Goal: Task Accomplishment & Management: Use online tool/utility

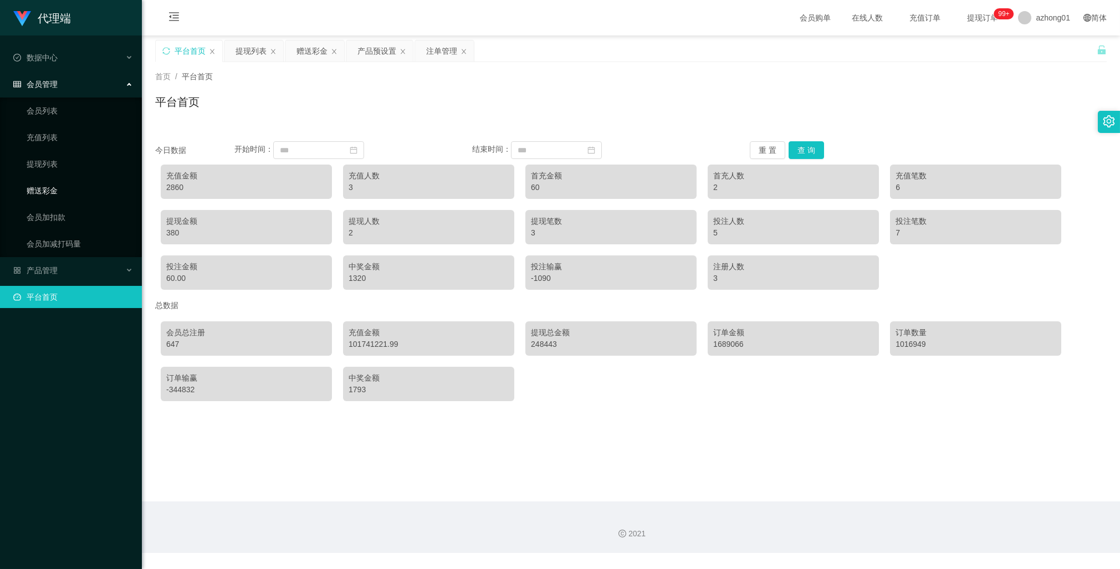
click at [50, 188] on link "赠送彩金" at bounding box center [80, 191] width 106 height 22
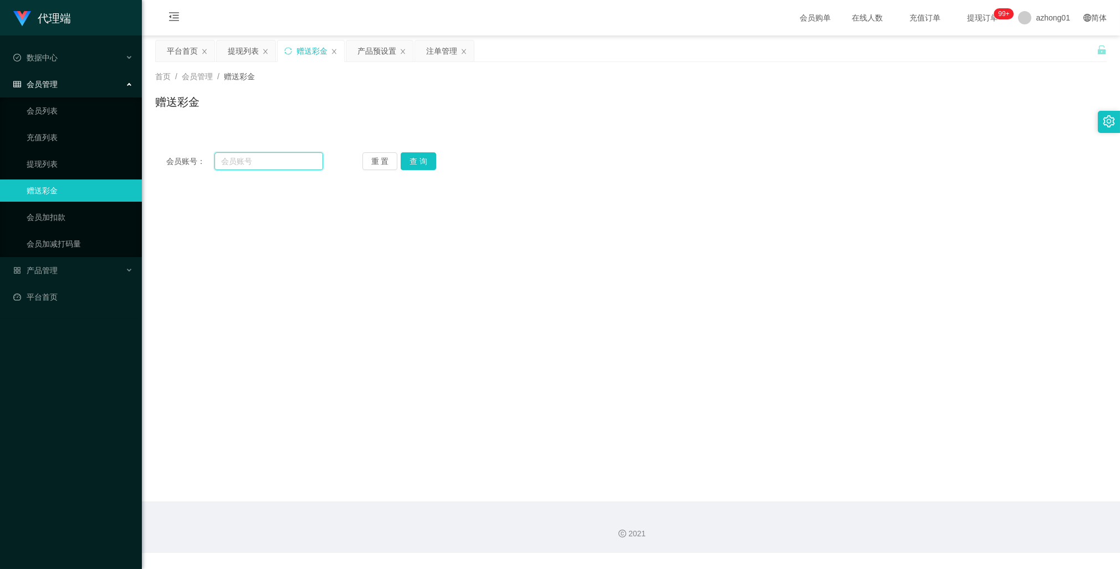
click at [274, 161] on input "text" at bounding box center [268, 161] width 109 height 18
paste input "steven28"
type input "steven28"
drag, startPoint x: 426, startPoint y: 160, endPoint x: 426, endPoint y: 167, distance: 7.2
click at [426, 160] on button "查 询" at bounding box center [418, 161] width 35 height 18
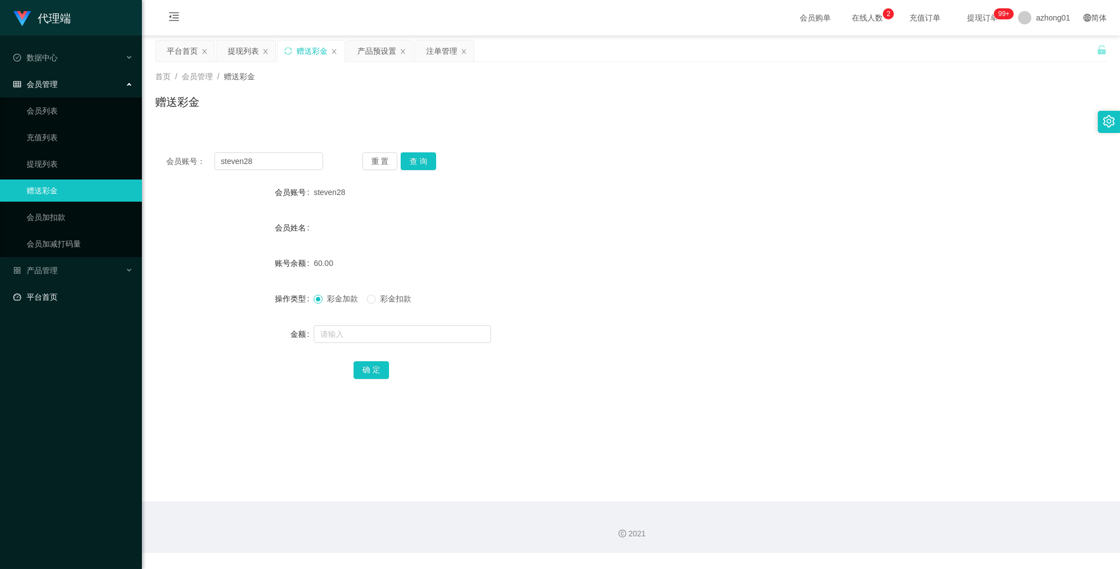
click at [41, 297] on link "平台首页" at bounding box center [73, 297] width 120 height 22
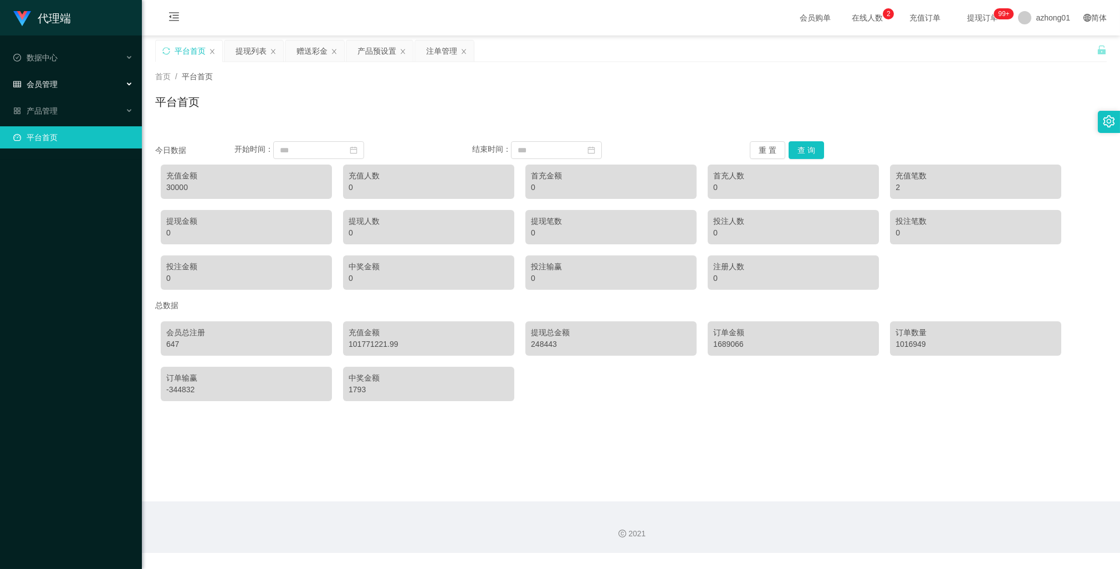
click at [56, 83] on span "会员管理" at bounding box center [35, 84] width 44 height 9
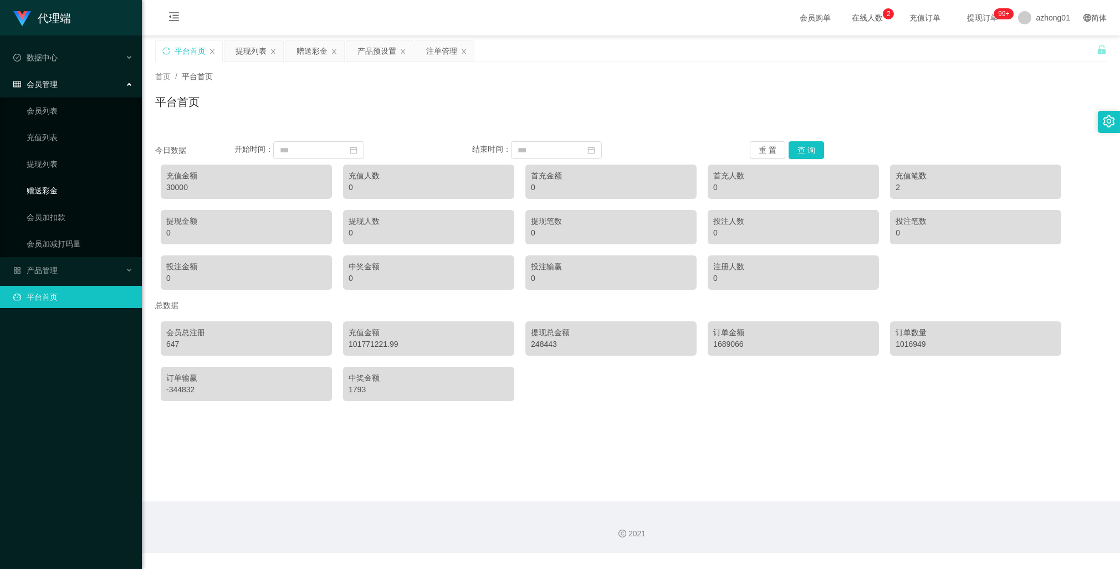
click at [57, 190] on link "赠送彩金" at bounding box center [80, 191] width 106 height 22
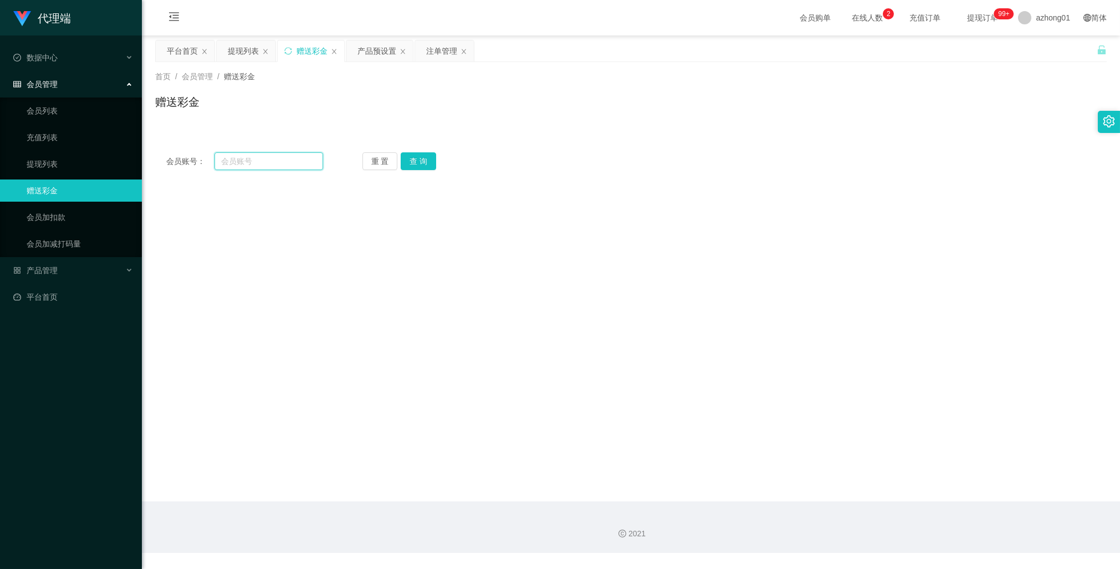
click at [264, 167] on input "text" at bounding box center [268, 161] width 109 height 18
paste input "steven28"
click at [410, 158] on button "查 询" at bounding box center [418, 161] width 35 height 18
click at [273, 162] on input "steven28" at bounding box center [268, 161] width 109 height 18
drag, startPoint x: 273, startPoint y: 162, endPoint x: 140, endPoint y: 158, distance: 133.6
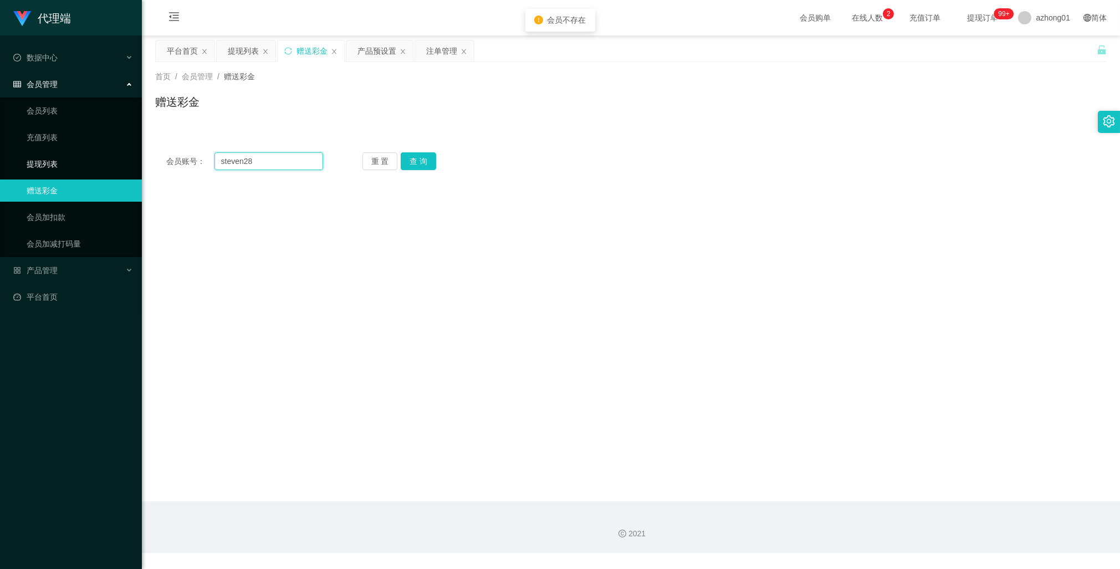
click at [141, 157] on section "代理端 数据中心 会员管理 会员列表 充值列表 提现列表 赠送彩金 会员加扣款 会员加减打码量 产品管理 平台首页 保存配置 重置配置 整体风格设置 主题色 …" at bounding box center [560, 276] width 1120 height 553
click at [417, 157] on button "查 询" at bounding box center [418, 161] width 35 height 18
drag, startPoint x: 637, startPoint y: 183, endPoint x: 547, endPoint y: 157, distance: 94.0
click at [637, 182] on main "关闭左侧 关闭右侧 关闭其它 刷新页面 平台首页 提现列表 赠送彩金 产品预设置 注单管理 首页 / 会员管理 / 赠送彩金 / 赠送彩金 会员账号： ste…" at bounding box center [631, 268] width 978 height 466
drag, startPoint x: 265, startPoint y: 165, endPoint x: 190, endPoint y: 162, distance: 74.8
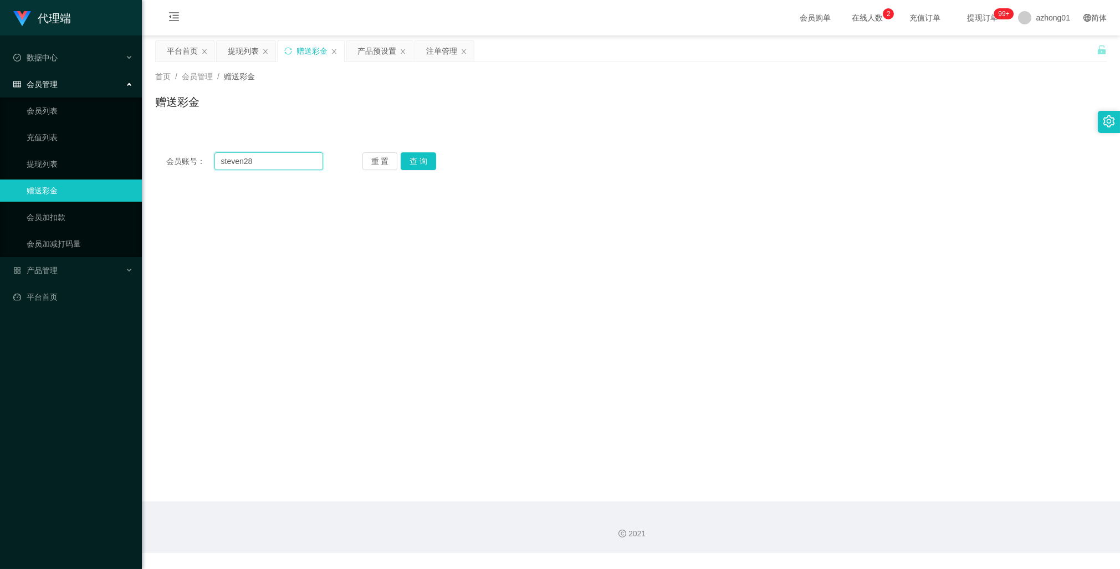
click at [190, 162] on div "会员账号： steven28" at bounding box center [244, 161] width 157 height 18
paste input "text"
type input "steven28"
click at [429, 160] on button "查 询" at bounding box center [418, 161] width 35 height 18
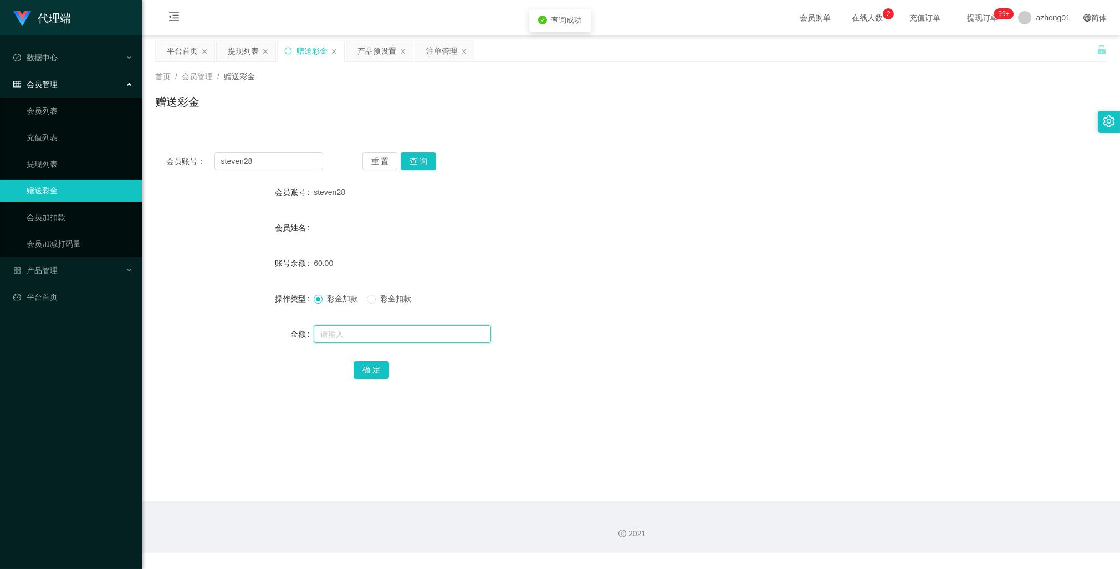
click at [380, 339] on input "text" at bounding box center [402, 334] width 177 height 18
type input "100"
click at [370, 372] on button "确 定" at bounding box center [371, 370] width 35 height 18
click at [579, 270] on div "160.00" at bounding box center [591, 263] width 555 height 22
click at [59, 161] on link "提现列表" at bounding box center [80, 164] width 106 height 22
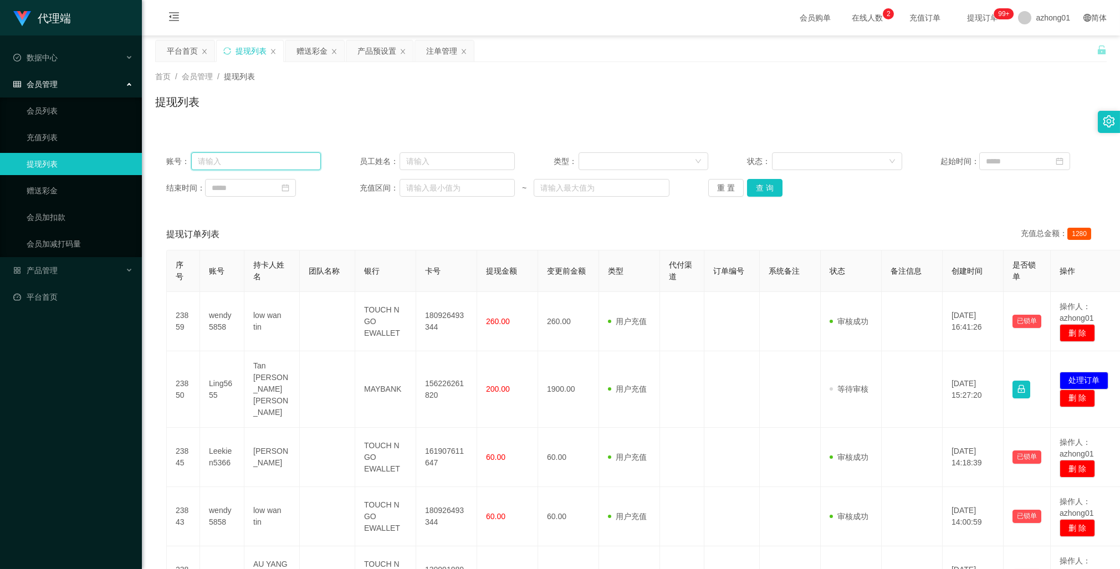
click at [294, 161] on input "text" at bounding box center [256, 161] width 130 height 18
paste input "steven28"
type input "steven28"
click at [763, 193] on button "查 询" at bounding box center [764, 188] width 35 height 18
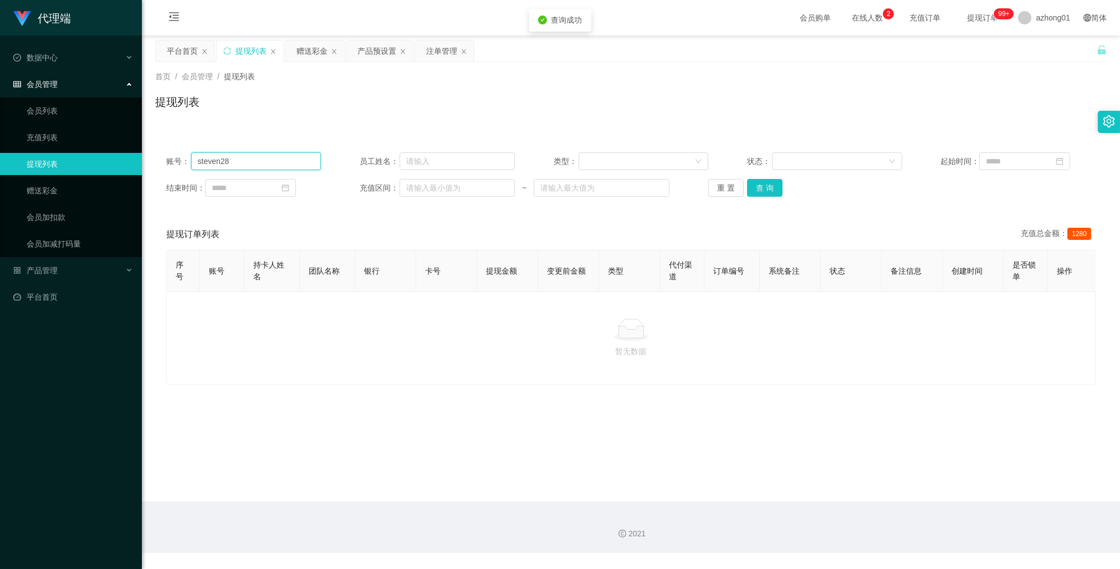
drag, startPoint x: 239, startPoint y: 158, endPoint x: 122, endPoint y: 150, distance: 116.6
click at [122, 150] on section "代理端 数据中心 会员管理 会员列表 充值列表 提现列表 赠送彩金 会员加扣款 会员加减打码量 产品管理 平台首页 保存配置 重置配置 整体风格设置 主题色 …" at bounding box center [560, 276] width 1120 height 553
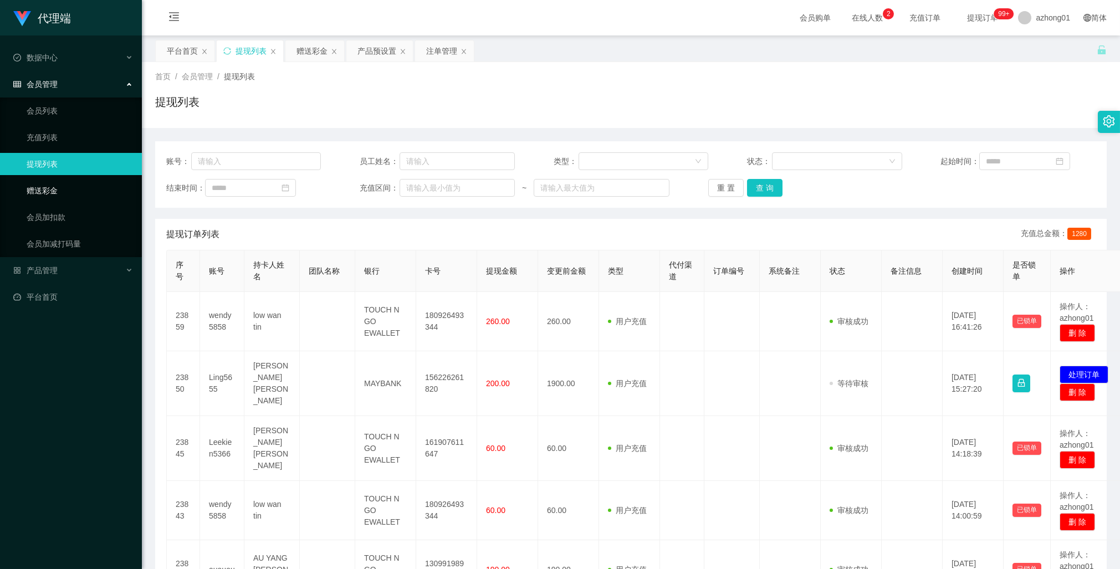
click at [55, 191] on link "赠送彩金" at bounding box center [80, 191] width 106 height 22
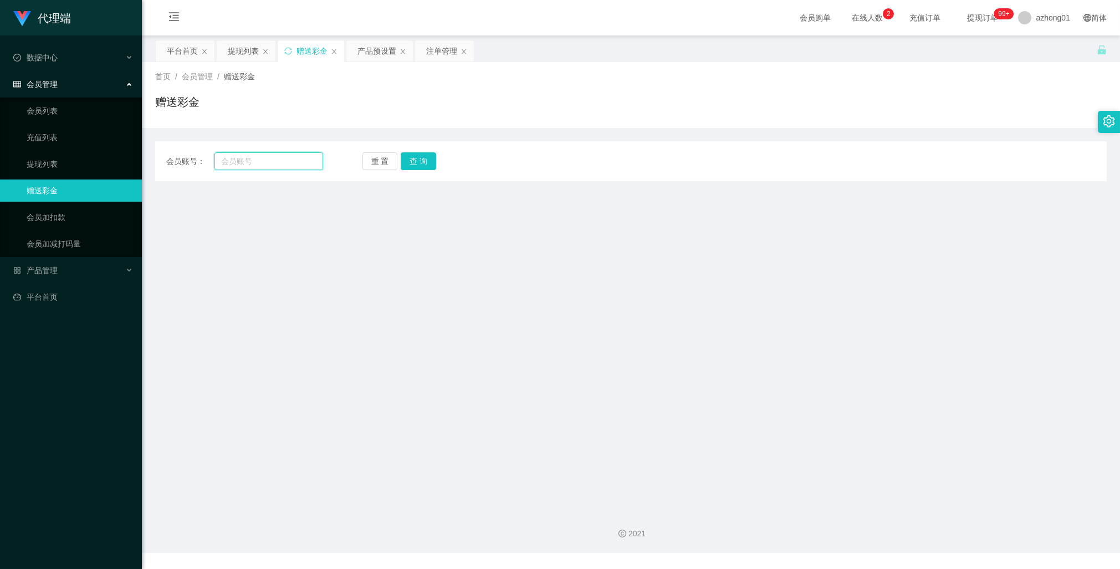
click at [256, 158] on input "text" at bounding box center [268, 161] width 109 height 18
paste input "steven28"
type input "steven28"
click at [426, 162] on button "查 询" at bounding box center [418, 161] width 35 height 18
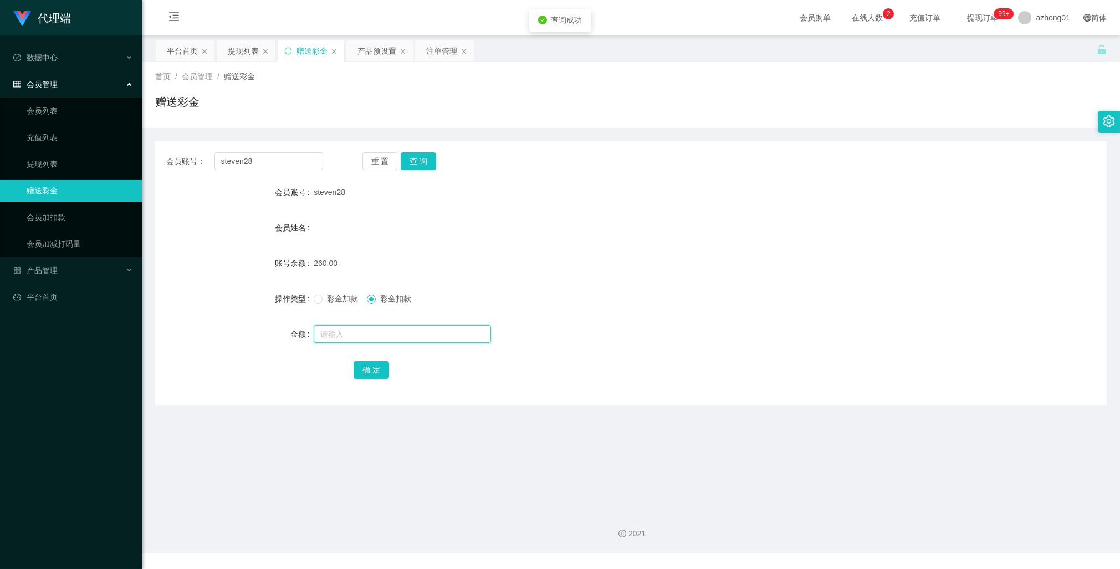
drag, startPoint x: 375, startPoint y: 333, endPoint x: 380, endPoint y: 339, distance: 7.8
click at [375, 334] on input "text" at bounding box center [402, 334] width 177 height 18
type input "100"
click at [375, 374] on button "确 定" at bounding box center [371, 370] width 35 height 18
click at [60, 266] on div "产品管理" at bounding box center [71, 270] width 142 height 22
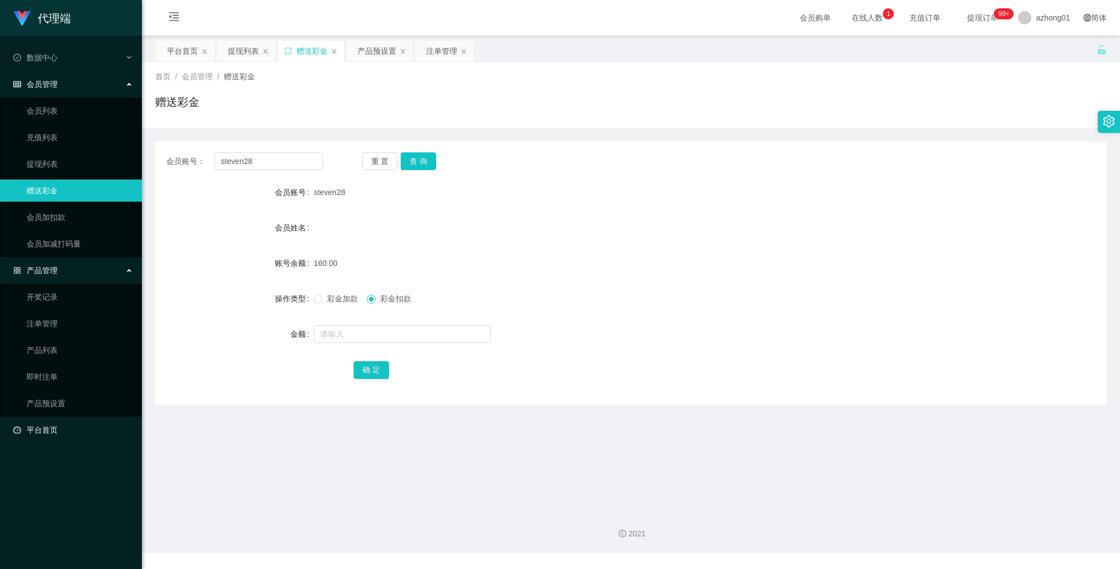
click at [42, 428] on link "平台首页" at bounding box center [73, 430] width 120 height 22
